Goal: Complete application form

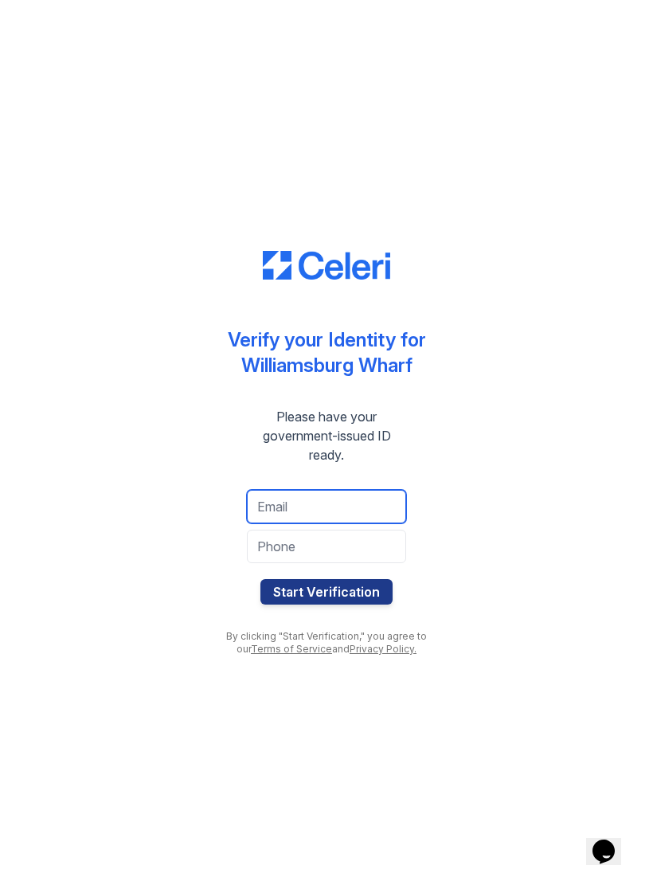
click at [334, 502] on input "email" at bounding box center [326, 506] width 159 height 33
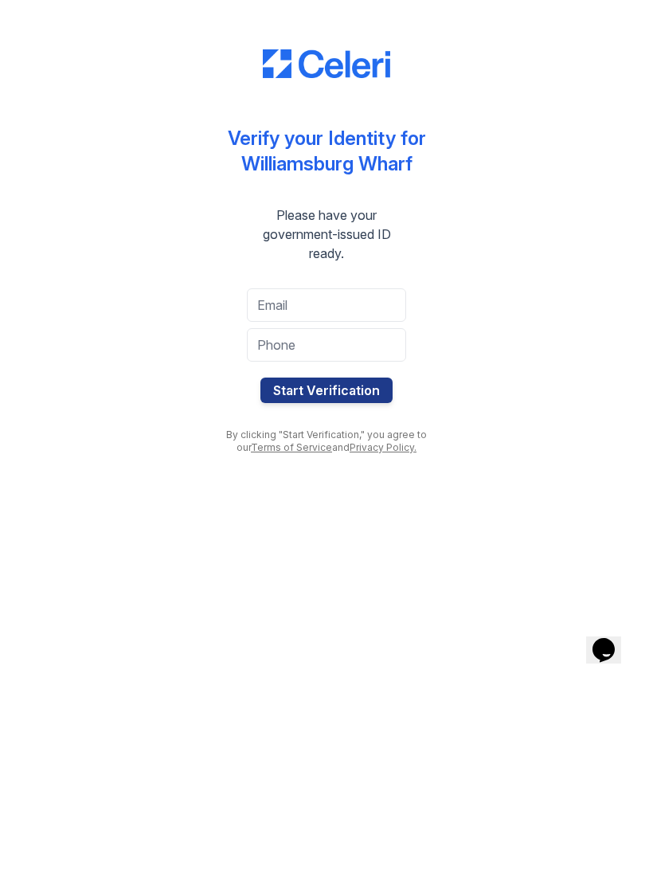
click at [496, 392] on div "Verify your Identity for [GEOGRAPHIC_DATA] Wharf Please have your government-is…" at bounding box center [326, 440] width 602 height 881
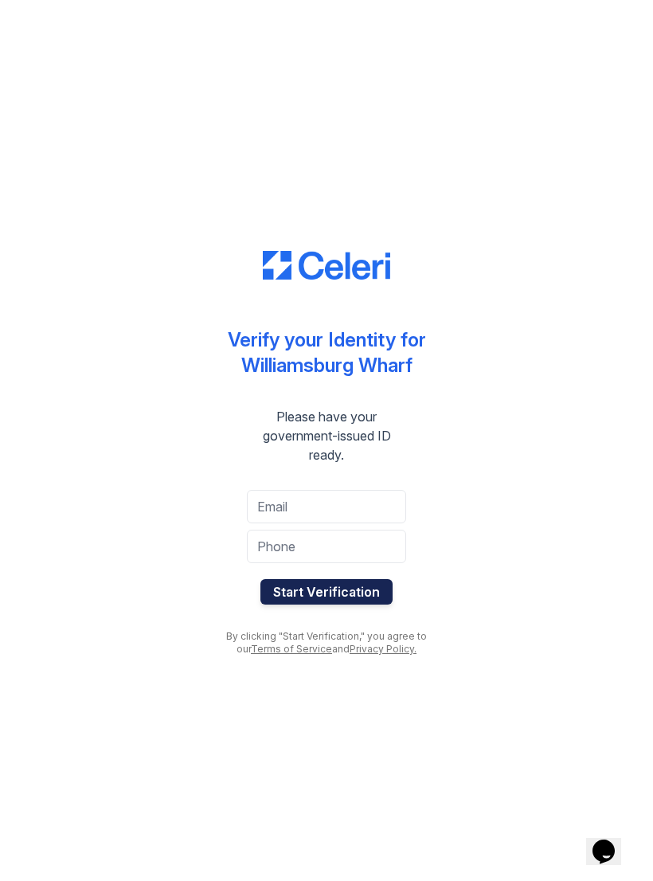
click at [364, 593] on button "Start Verification" at bounding box center [326, 591] width 132 height 25
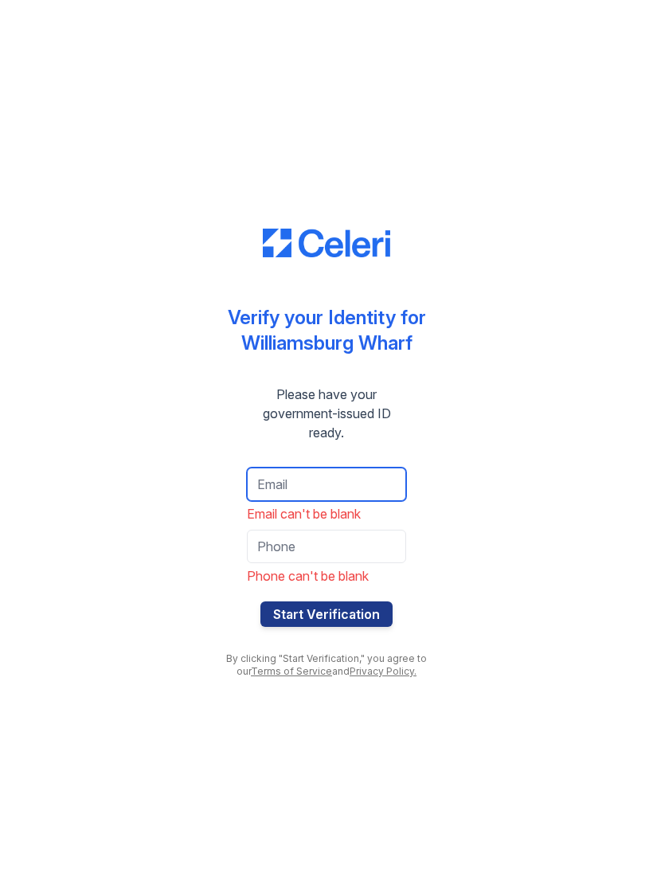
click at [354, 487] on input "email" at bounding box center [326, 483] width 159 height 33
type input "mgnmoy@gmail.com"
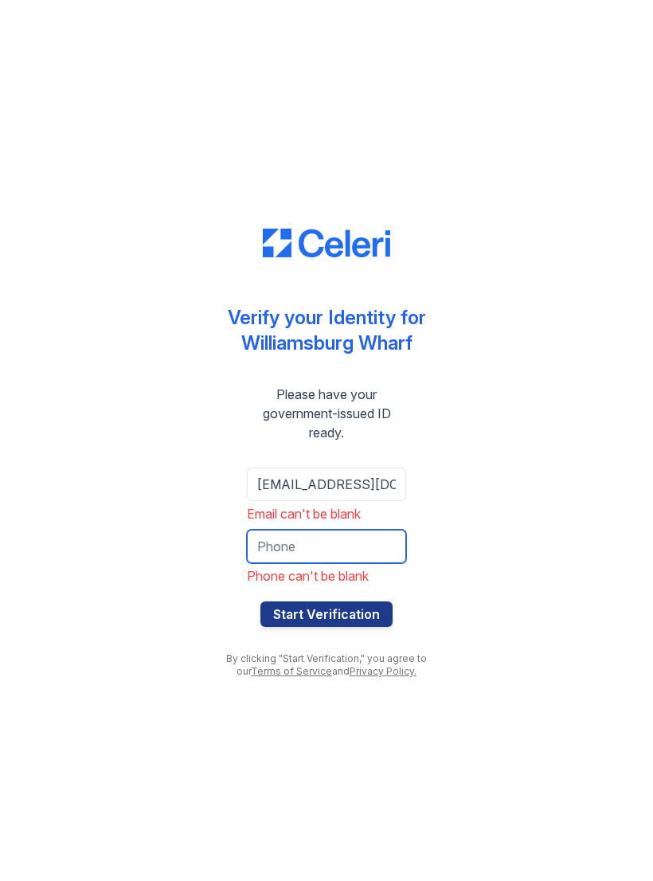
click at [371, 552] on input "tel" at bounding box center [326, 546] width 159 height 33
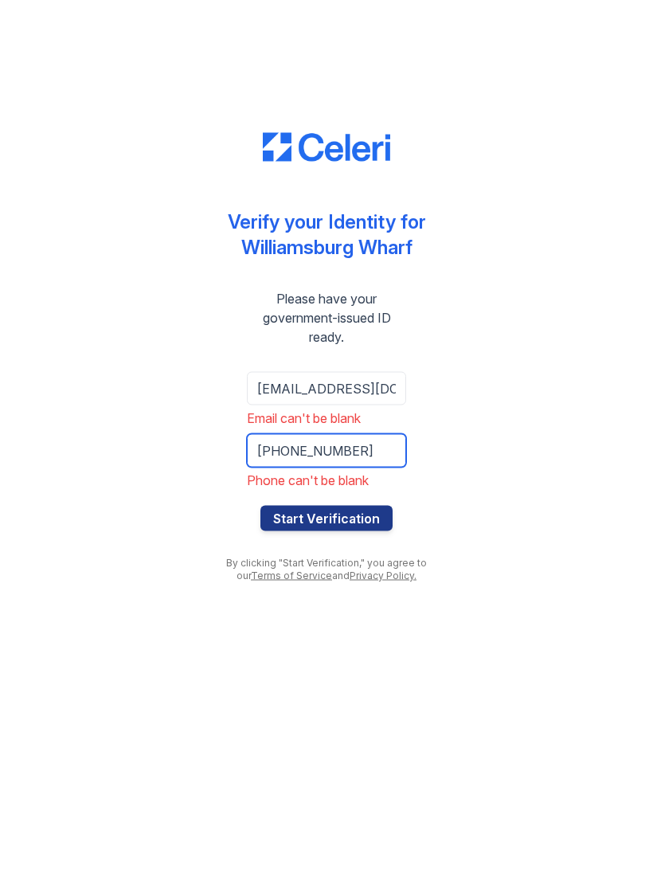
type input "610-425-2160"
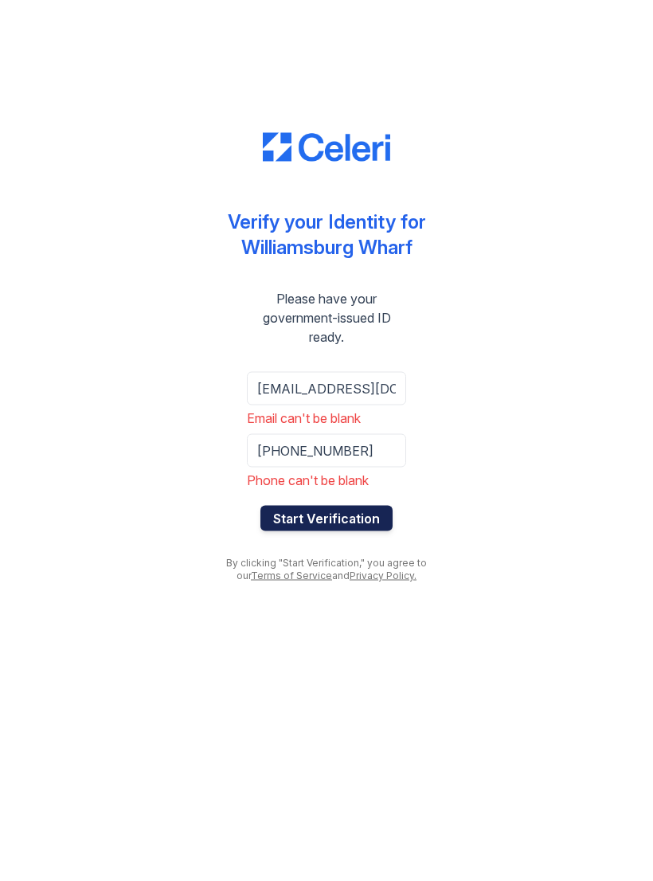
click at [363, 601] on button "Start Verification" at bounding box center [326, 613] width 132 height 25
